Goal: Find specific page/section: Find specific page/section

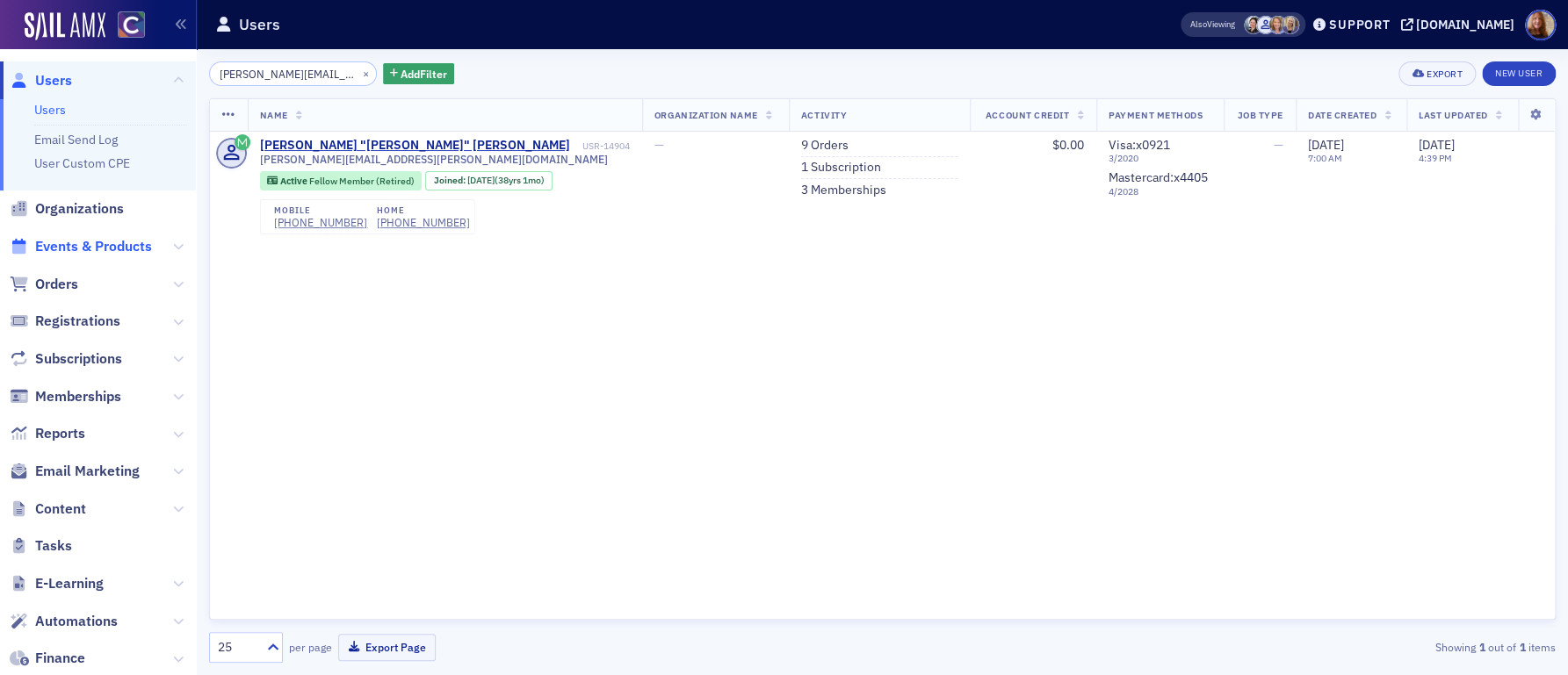
click at [88, 248] on span "Events & Products" at bounding box center [93, 247] width 117 height 19
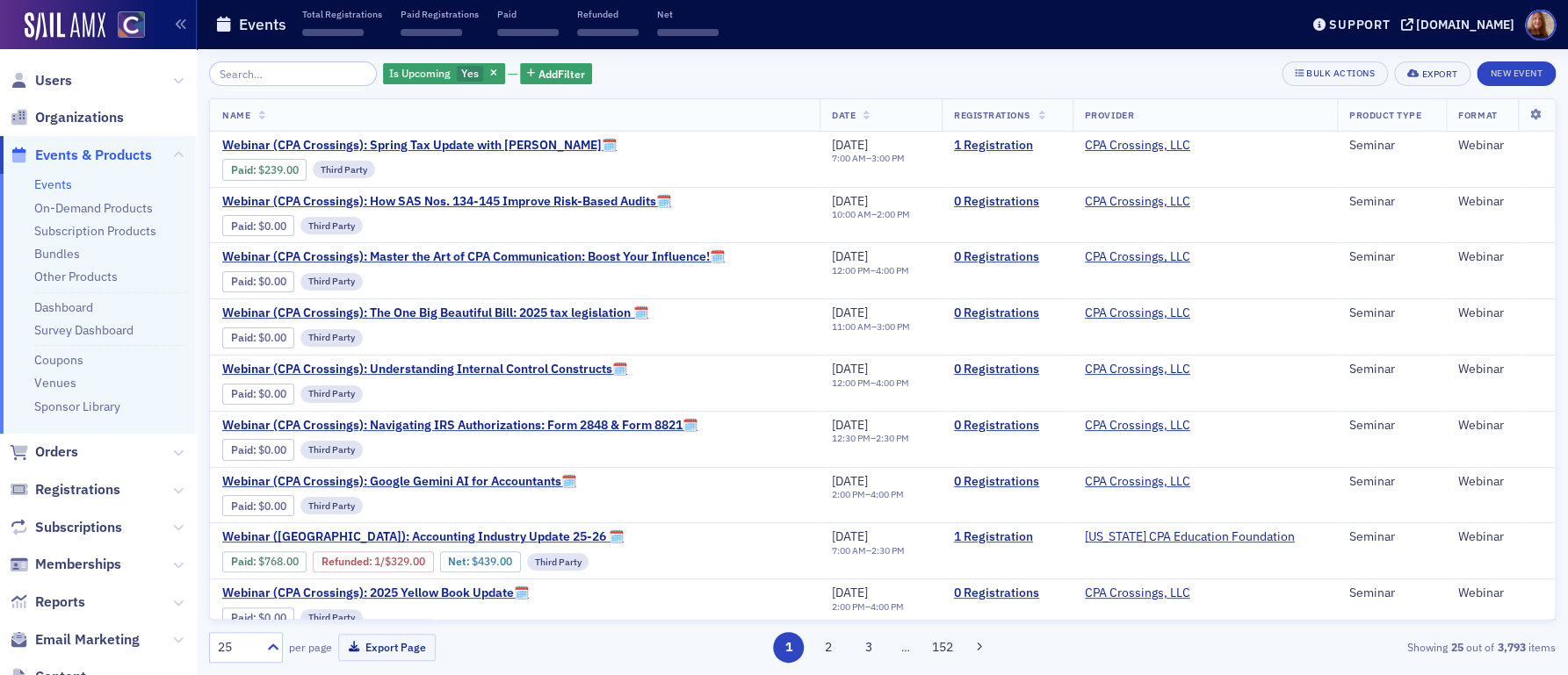
click at [275, 68] on input "search" at bounding box center [292, 73] width 167 height 24
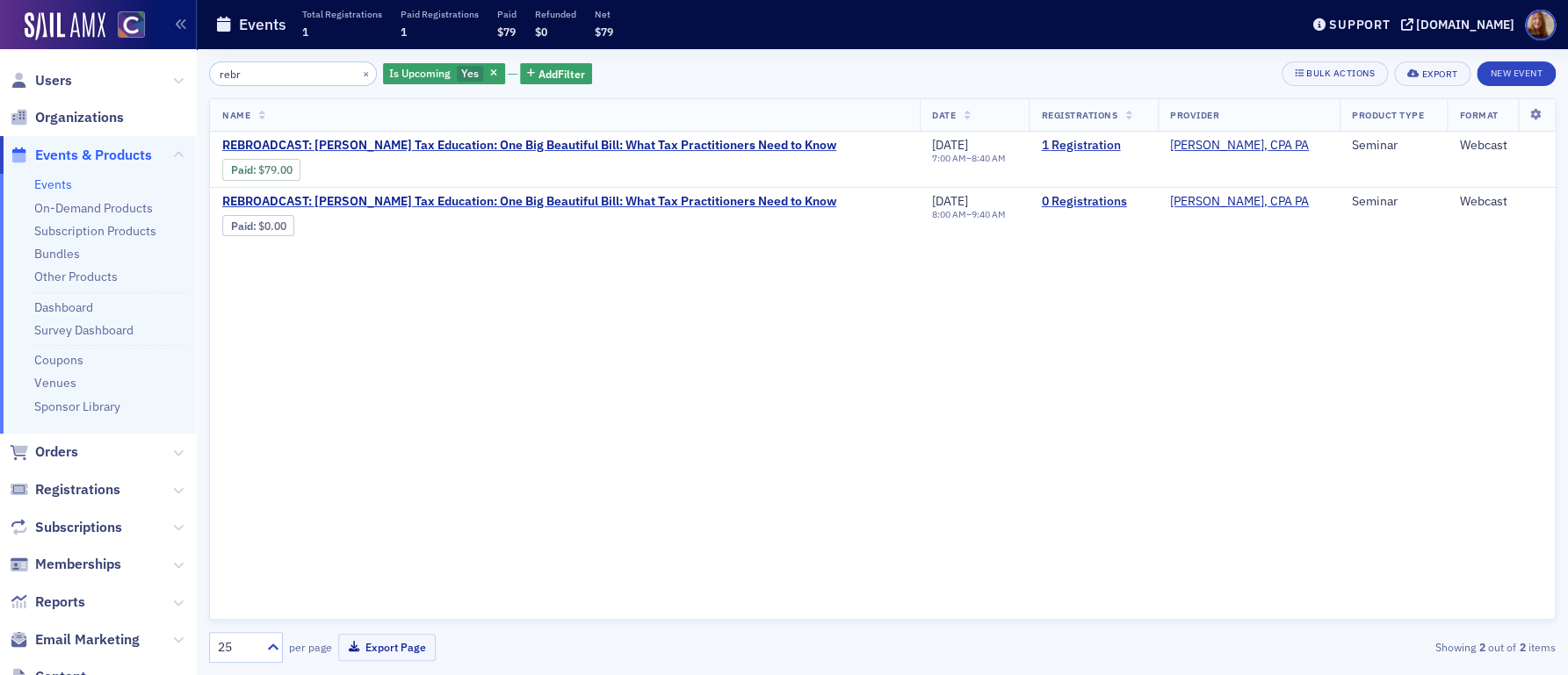
type input "rebr"
